Goal: Information Seeking & Learning: Learn about a topic

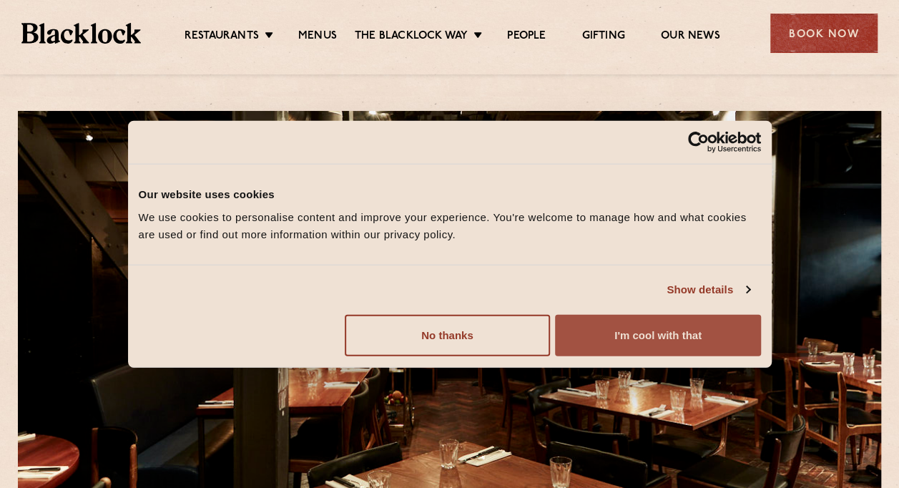
click at [629, 343] on button "I'm cool with that" at bounding box center [657, 334] width 205 height 41
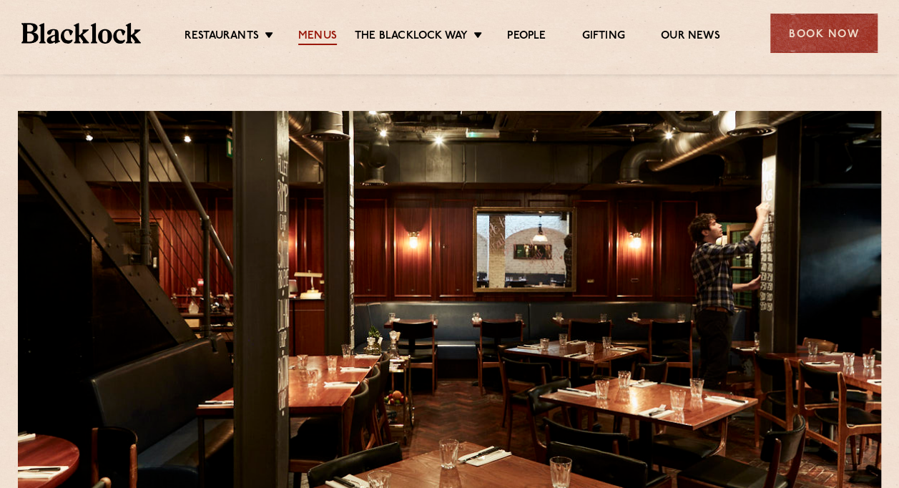
click at [310, 34] on link "Menus" at bounding box center [317, 37] width 39 height 16
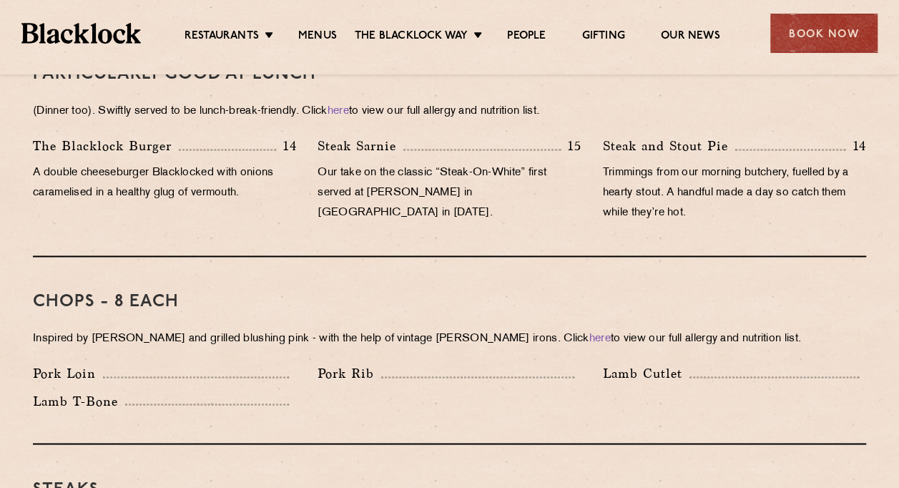
scroll to position [839, 0]
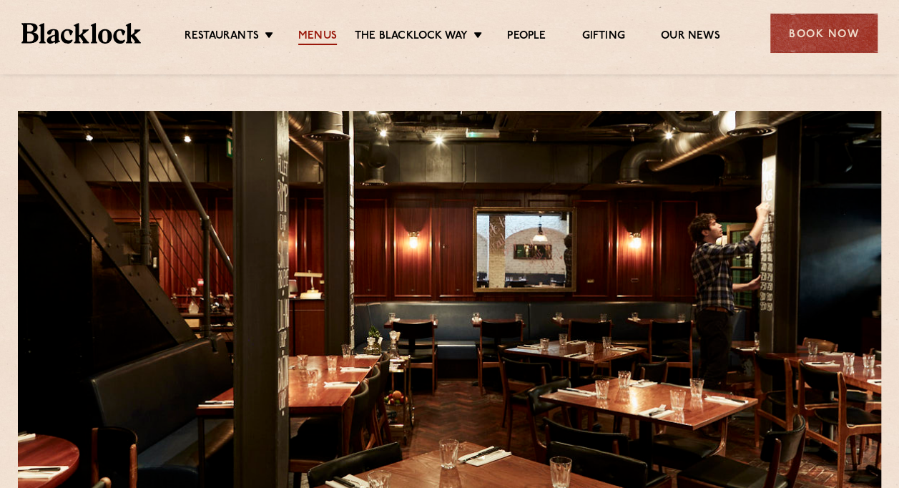
click at [323, 33] on link "Menus" at bounding box center [317, 37] width 39 height 16
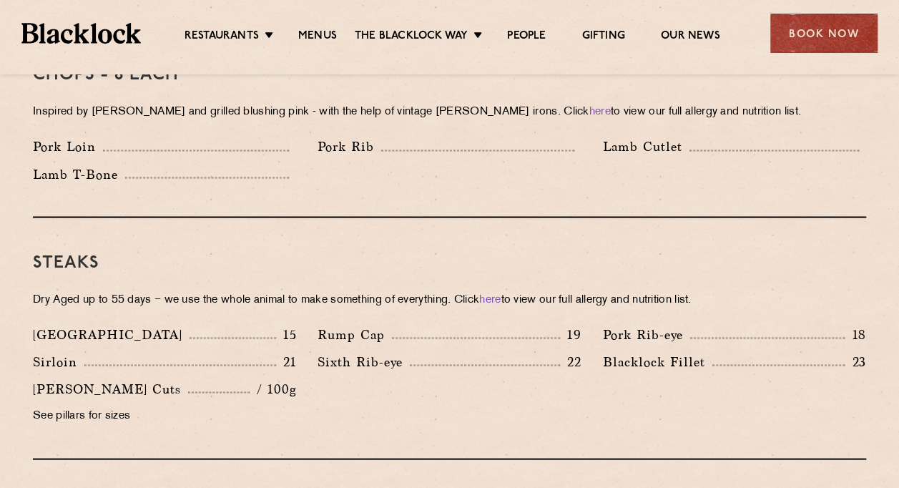
scroll to position [1186, 0]
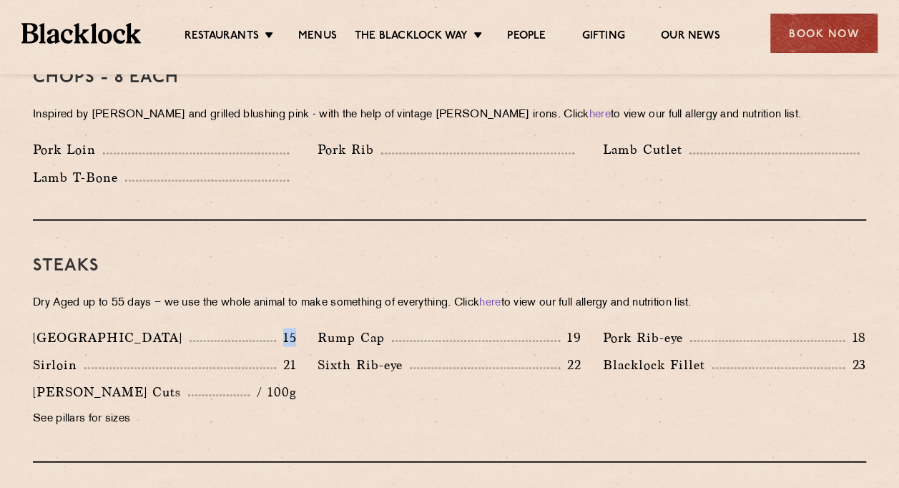
drag, startPoint x: 305, startPoint y: 310, endPoint x: 275, endPoint y: 317, distance: 31.4
click at [275, 327] on div "Denver 15" at bounding box center [164, 340] width 285 height 27
click at [680, 391] on div "Denver 15 Rump Cap 19 Pork Rib-eye 18 Sirloin 21 Sixth Rib-eye 22 Blacklock Fil…" at bounding box center [449, 381] width 855 height 109
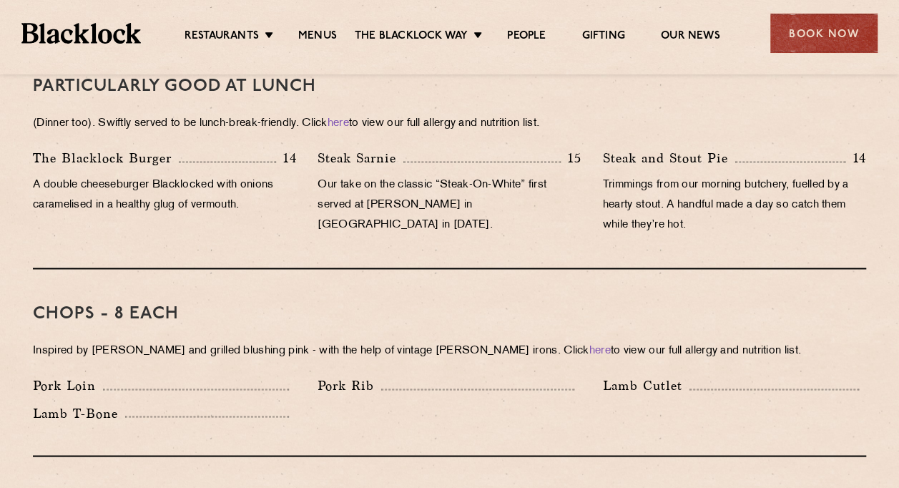
scroll to position [976, 0]
